Goal: Information Seeking & Learning: Learn about a topic

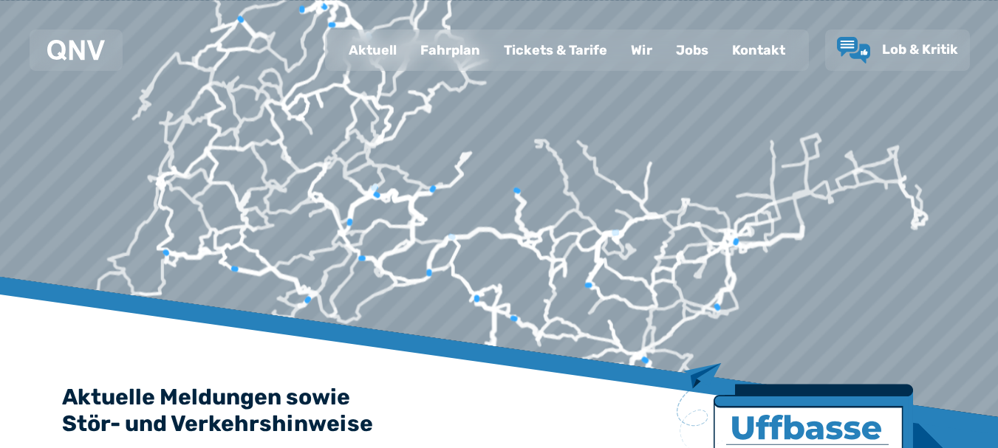
click at [695, 45] on div "Jobs" at bounding box center [692, 50] width 56 height 38
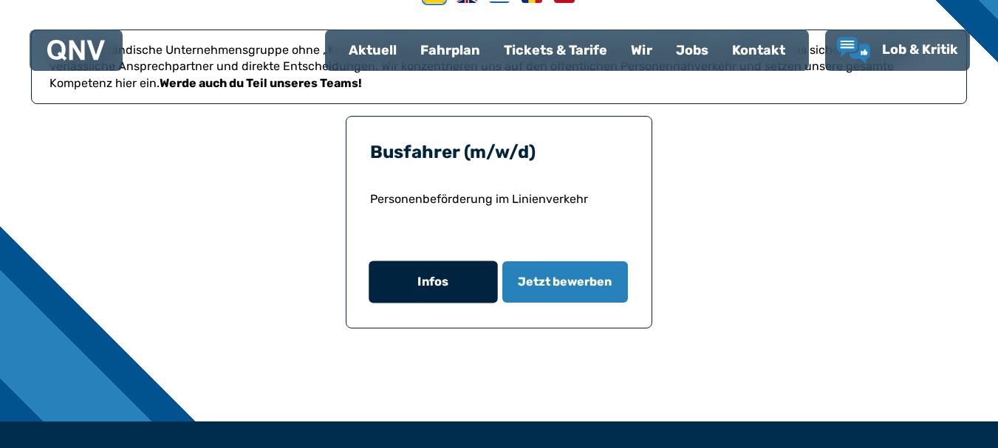
scroll to position [296, 0]
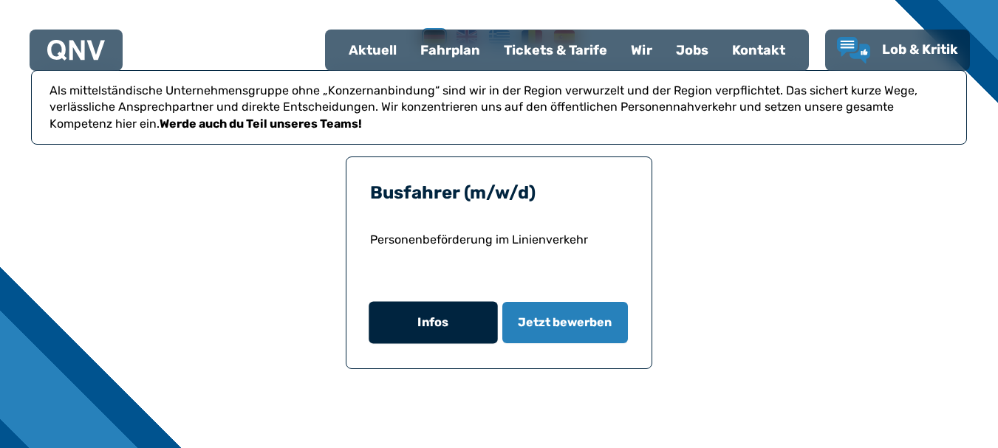
click at [461, 325] on button "Infos" at bounding box center [433, 323] width 129 height 42
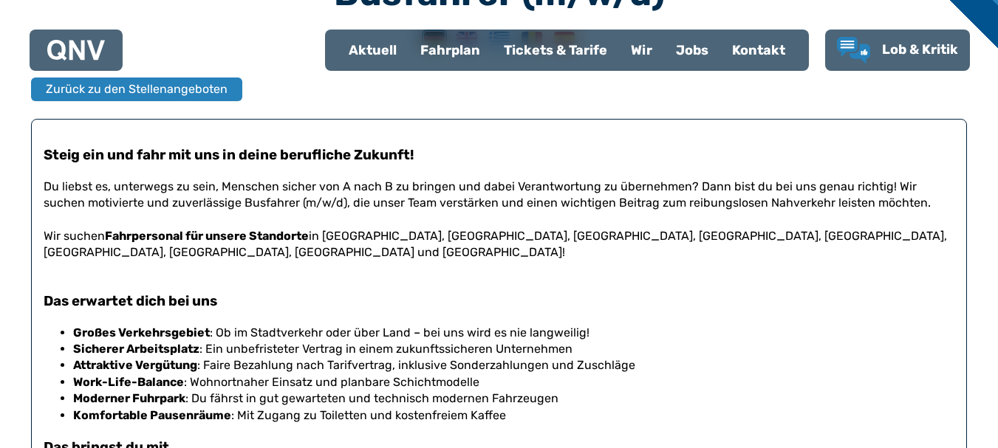
scroll to position [489, 0]
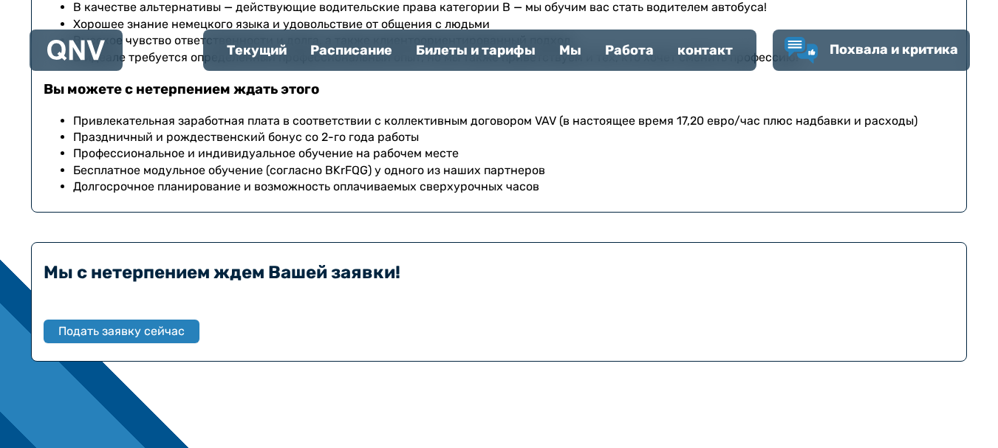
scroll to position [974, 0]
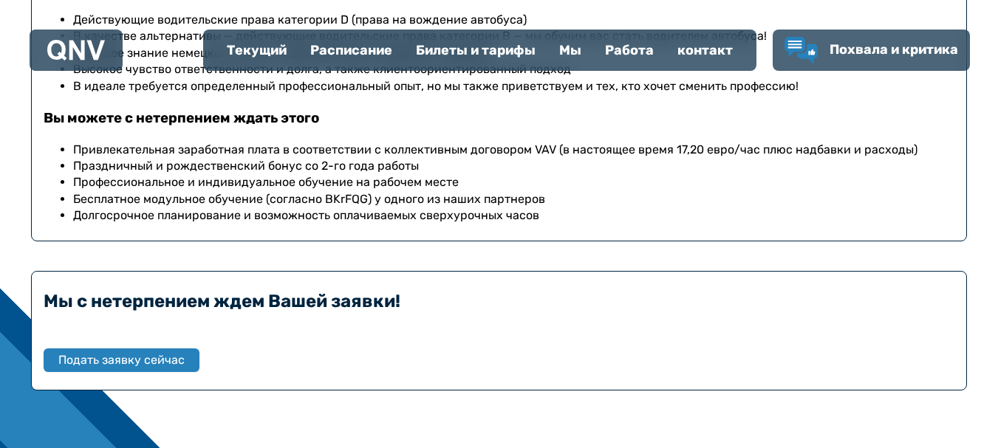
click at [190, 381] on div "Мы с нетерпением ждем Вашей заявки! Подать заявку сейчас" at bounding box center [499, 331] width 936 height 120
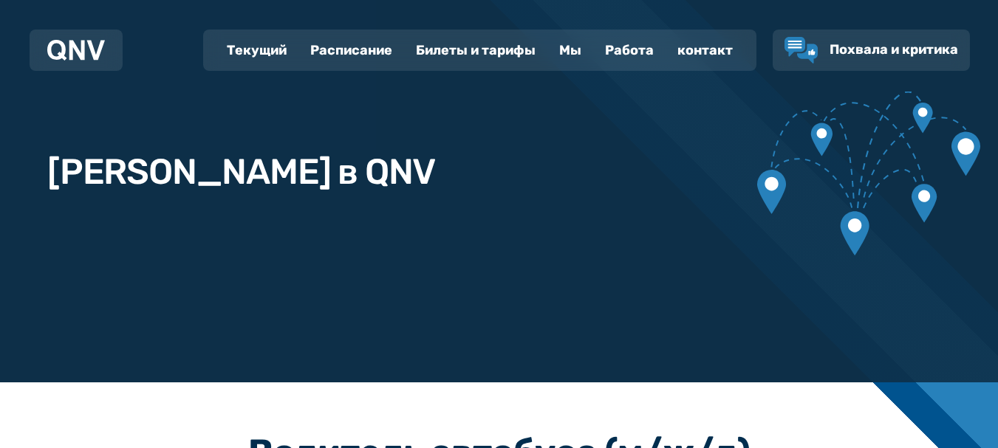
scroll to position [0, 0]
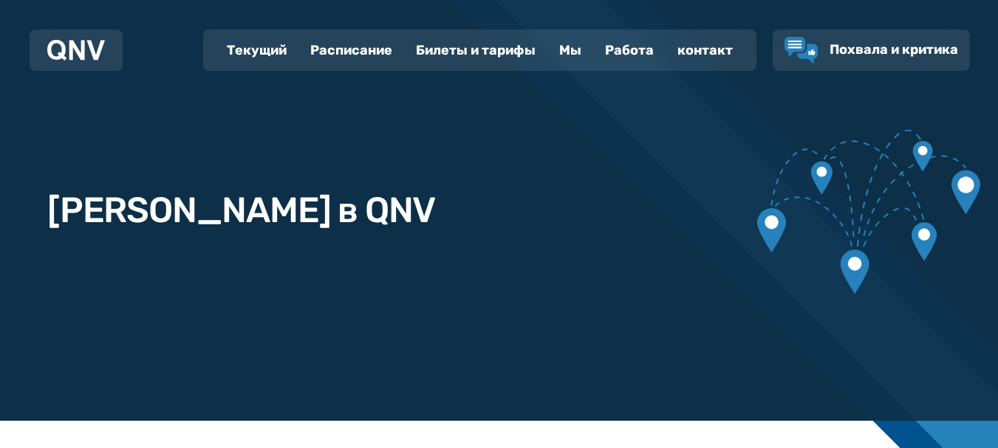
click at [563, 49] on font "Мы" at bounding box center [570, 50] width 22 height 16
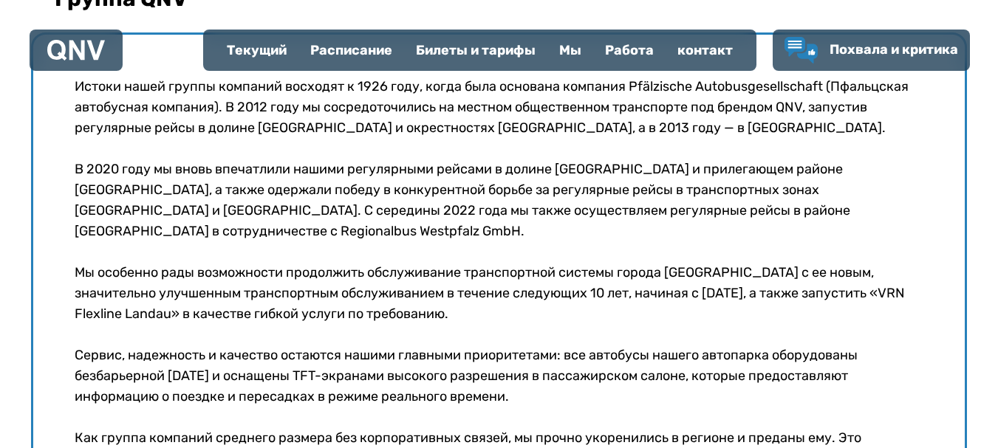
scroll to position [593, 0]
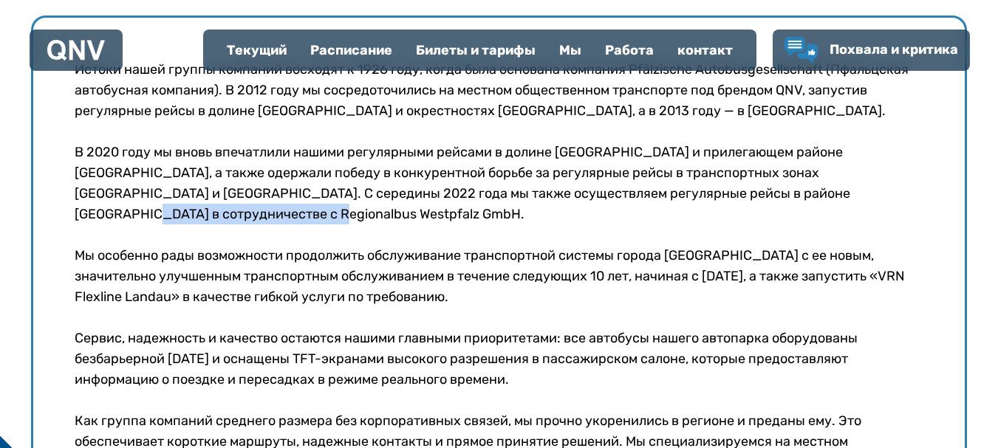
drag, startPoint x: 771, startPoint y: 194, endPoint x: 779, endPoint y: 213, distance: 20.9
click at [779, 213] on p "В 2020 году мы вновь впечатлили нашими регулярными рейсами в долине [GEOGRAPHIC…" at bounding box center [499, 183] width 849 height 83
copy font "Regionalbus Westpfalz GmbH."
